Goal: Transaction & Acquisition: Book appointment/travel/reservation

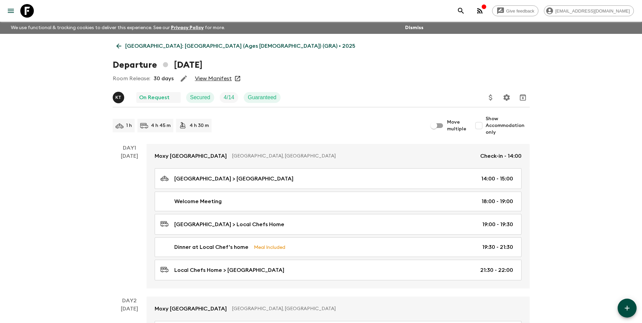
click at [135, 42] on link "[GEOGRAPHIC_DATA]: [GEOGRAPHIC_DATA] (Ages [DEMOGRAPHIC_DATA]) (GRA) • 2025" at bounding box center [236, 46] width 246 height 14
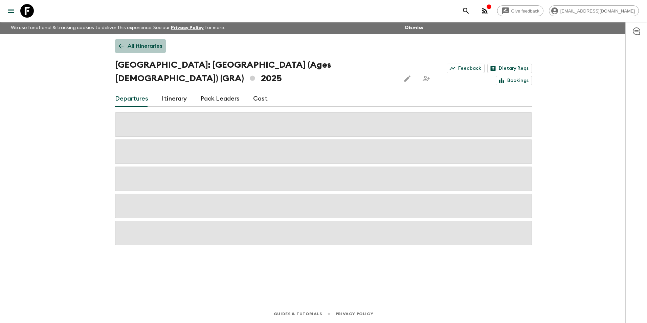
click at [136, 45] on p "All itineraries" at bounding box center [145, 46] width 35 height 8
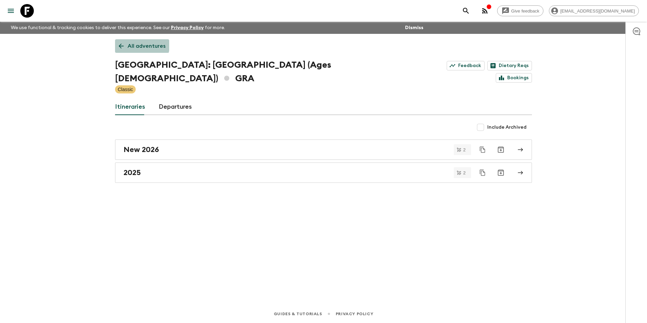
click at [136, 45] on p "All adventures" at bounding box center [147, 46] width 38 height 8
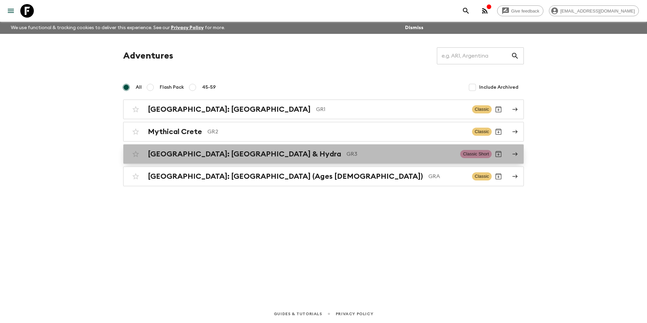
click at [207, 159] on div "[GEOGRAPHIC_DATA]: [GEOGRAPHIC_DATA] & Hydra GR3 Classic Short" at bounding box center [310, 154] width 363 height 14
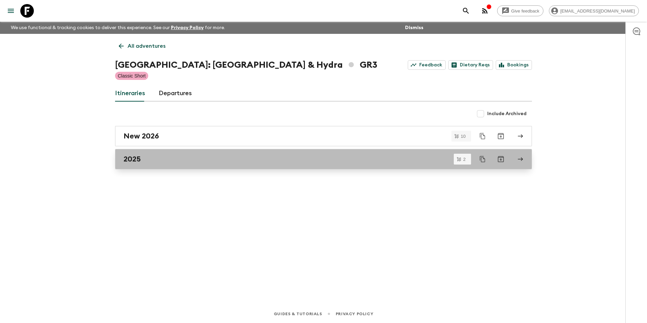
click at [130, 160] on h2 "2025" at bounding box center [131, 159] width 17 height 9
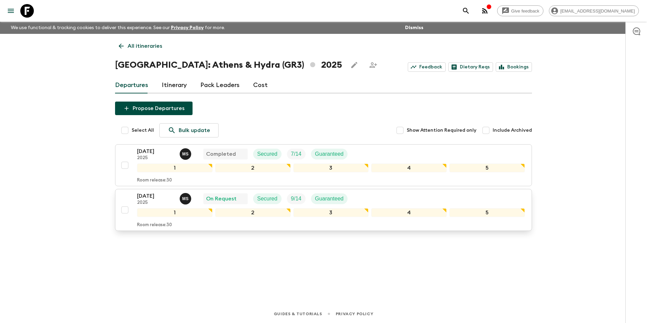
click at [156, 196] on p "[DATE]" at bounding box center [155, 196] width 37 height 8
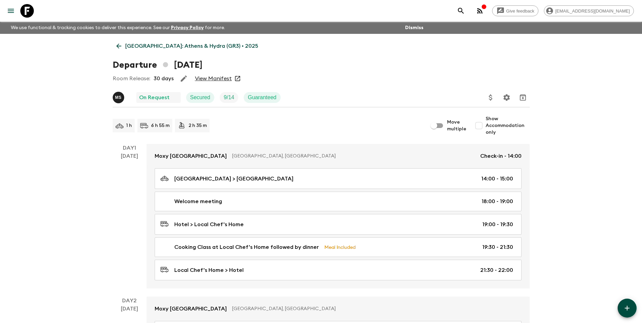
click at [216, 78] on link "View Manifest" at bounding box center [213, 78] width 37 height 7
click at [124, 44] on link "[GEOGRAPHIC_DATA]: Athens & Hydra (GR3) • 2025" at bounding box center [187, 46] width 149 height 14
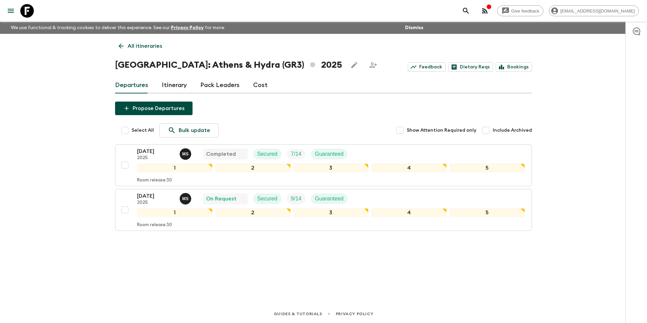
click at [120, 47] on icon at bounding box center [121, 46] width 5 height 5
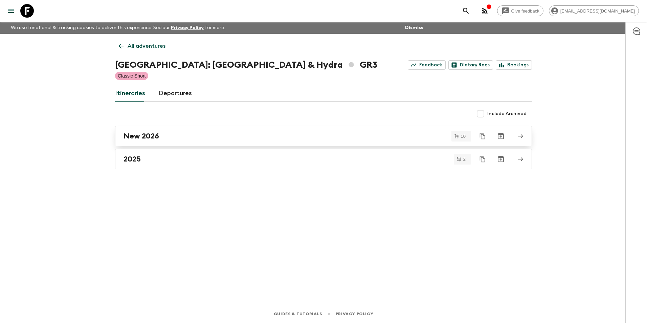
click at [152, 138] on h2 "New 2026" at bounding box center [141, 136] width 36 height 9
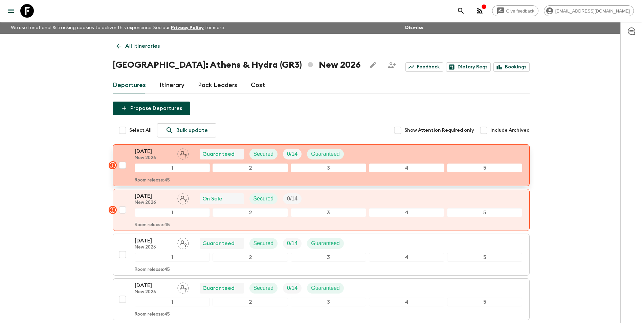
scroll to position [34, 0]
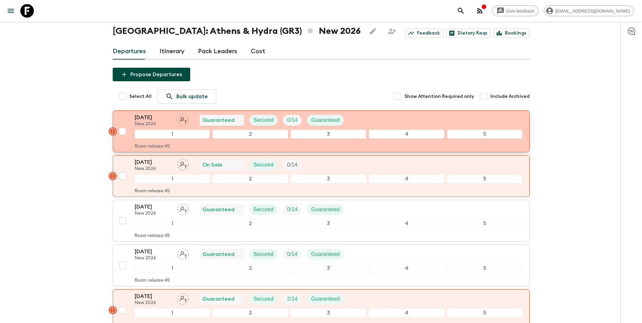
click at [134, 115] on div "[DATE] New 2026 Guaranteed Secured 0 / 14 Guaranteed 1 2 3 4 5 Room release: 45" at bounding box center [319, 131] width 407 height 36
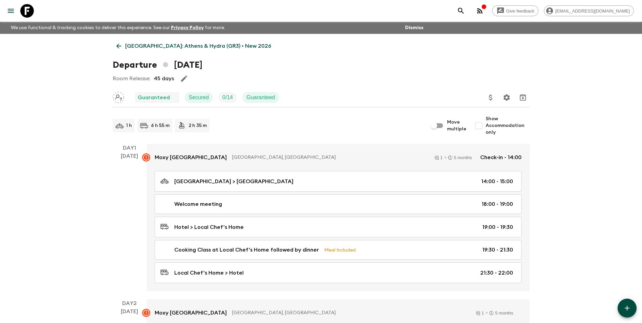
click at [119, 48] on icon at bounding box center [118, 45] width 7 height 7
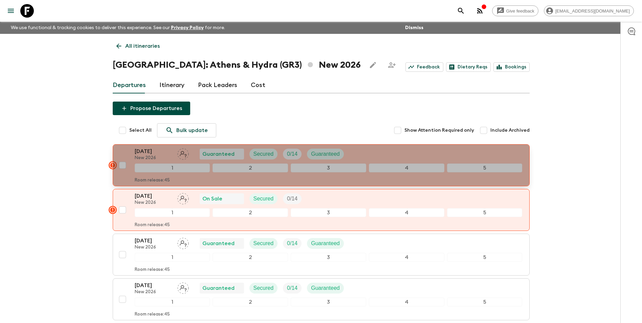
click at [173, 151] on div "[DATE] New 2026 Guaranteed Secured 0 / 14 Guaranteed" at bounding box center [242, 154] width 214 height 14
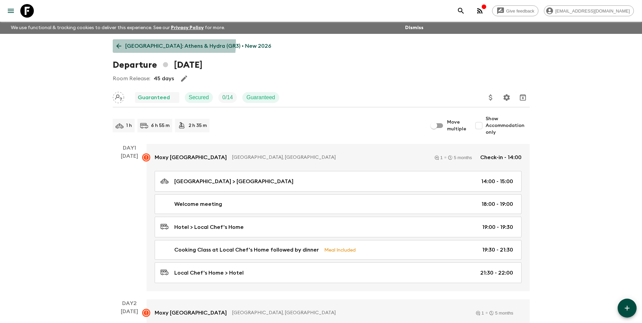
click at [128, 42] on p "[GEOGRAPHIC_DATA]: Athens & Hydra (GR3) • New 2026" at bounding box center [198, 46] width 146 height 8
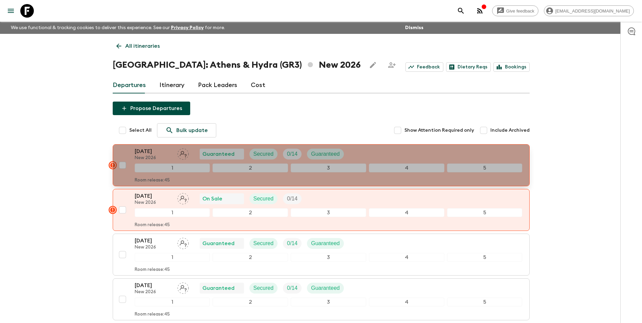
click at [160, 151] on p "[DATE]" at bounding box center [153, 151] width 37 height 8
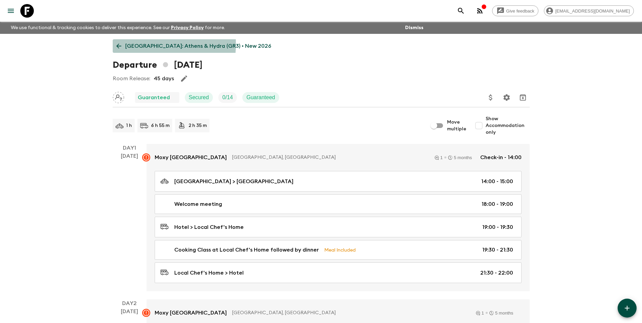
click at [121, 44] on icon at bounding box center [118, 45] width 7 height 7
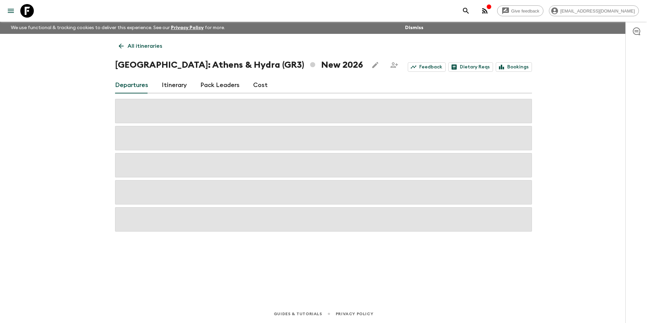
click at [255, 87] on link "Cost" at bounding box center [260, 85] width 15 height 16
